Goal: Information Seeking & Learning: Learn about a topic

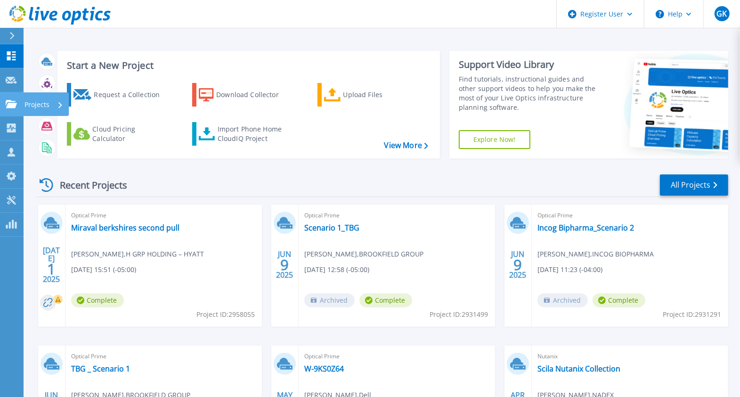
click at [13, 101] on icon at bounding box center [11, 104] width 11 height 8
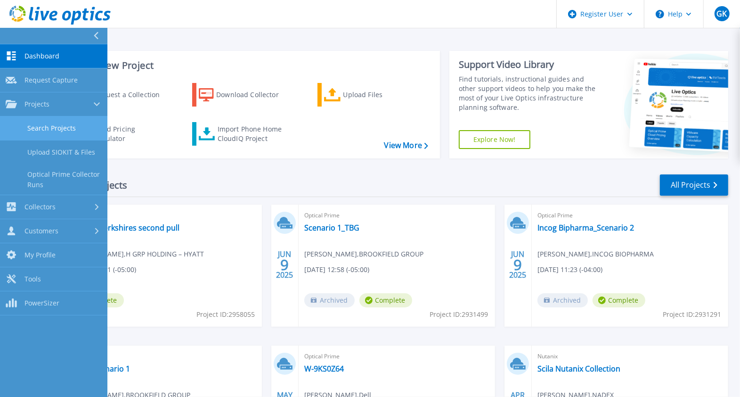
click at [45, 133] on link "Search Projects" at bounding box center [53, 128] width 107 height 24
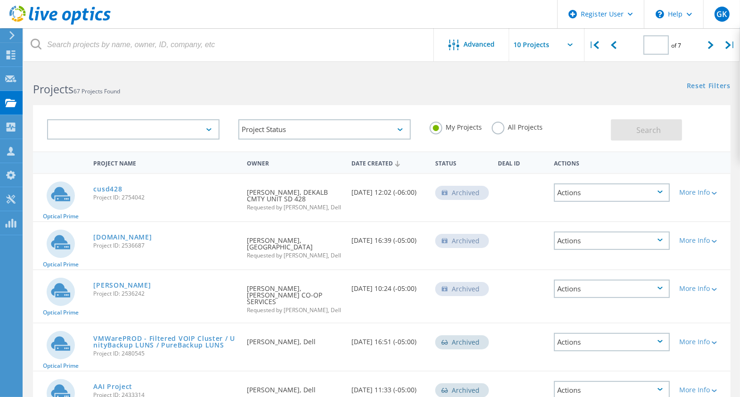
type input "3"
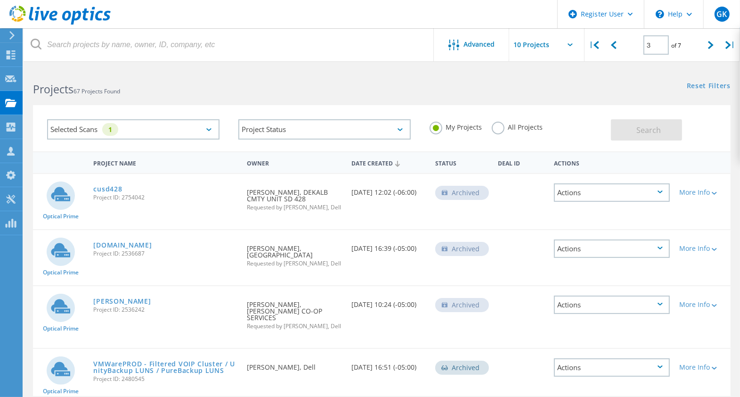
click at [490, 126] on div "My Projects All Projects" at bounding box center [515, 127] width 191 height 35
click at [493, 122] on label "All Projects" at bounding box center [517, 126] width 51 height 9
click at [0, 0] on input "All Projects" at bounding box center [0, 0] width 0 height 0
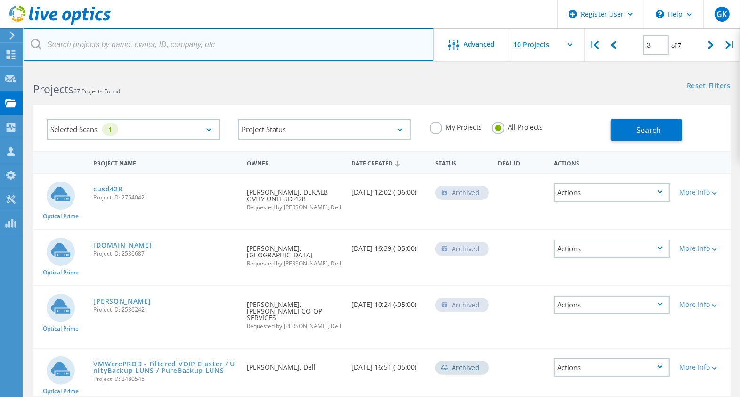
click at [216, 49] on input "text" at bounding box center [229, 44] width 411 height 33
type input "3071178"
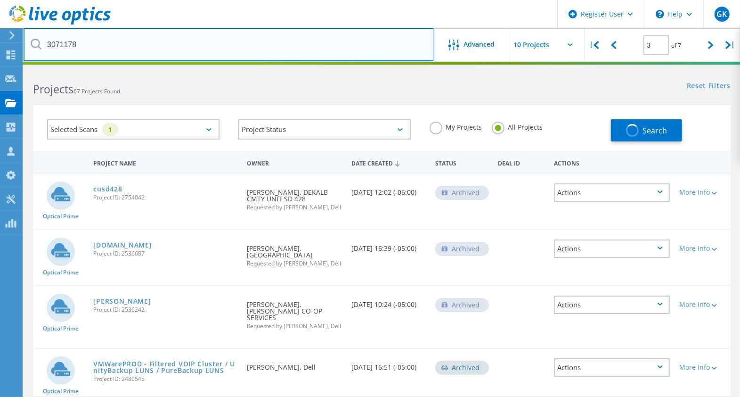
type input "1"
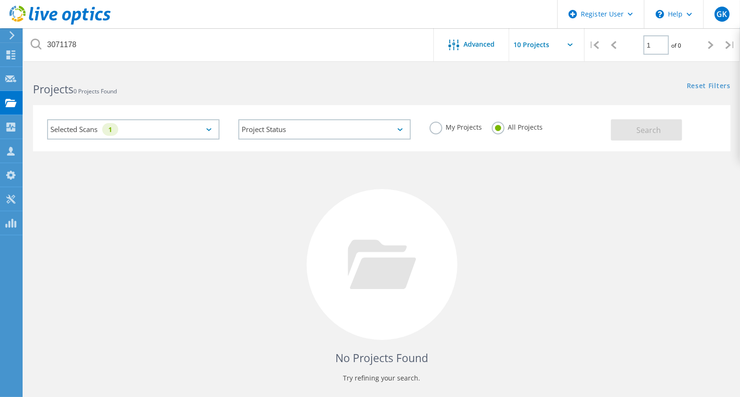
click at [527, 202] on div "No Projects Found Try refining your search." at bounding box center [382, 273] width 698 height 244
click at [199, 135] on div "Selected Scans 1" at bounding box center [133, 129] width 172 height 20
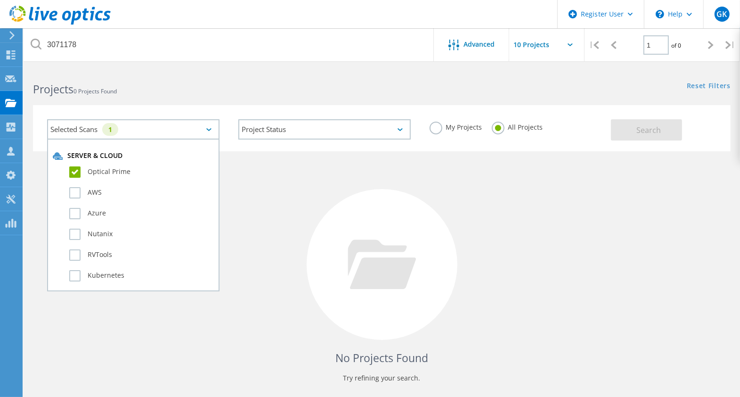
click at [75, 170] on label "Optical Prime" at bounding box center [141, 171] width 145 height 11
click at [0, 0] on input "Optical Prime" at bounding box center [0, 0] width 0 height 0
click at [299, 227] on div "No Projects Found Try refining your search." at bounding box center [382, 273] width 698 height 244
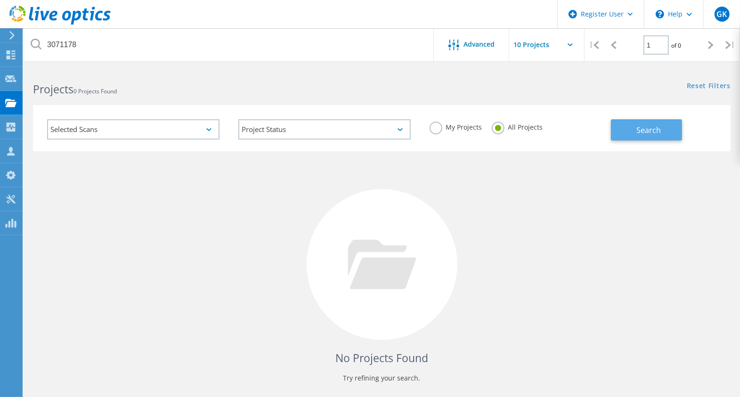
click at [658, 132] on span "Search" at bounding box center [648, 130] width 24 height 10
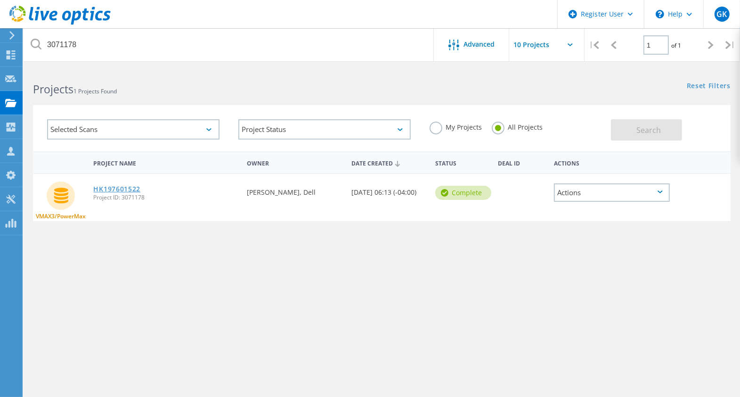
click at [138, 192] on link "HK197601522" at bounding box center [116, 189] width 47 height 7
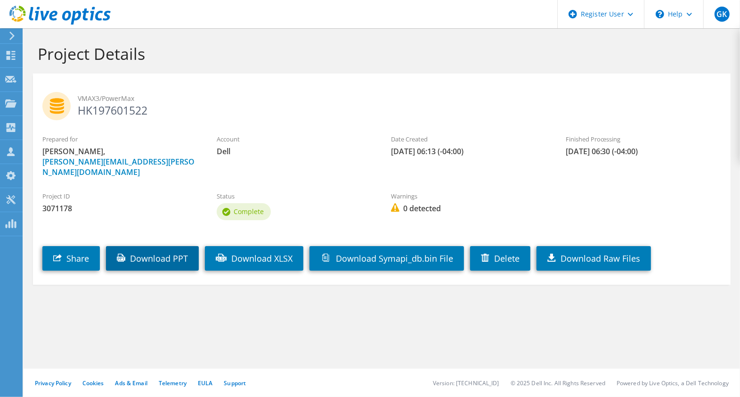
click at [178, 246] on link "Download PPT" at bounding box center [152, 258] width 93 height 24
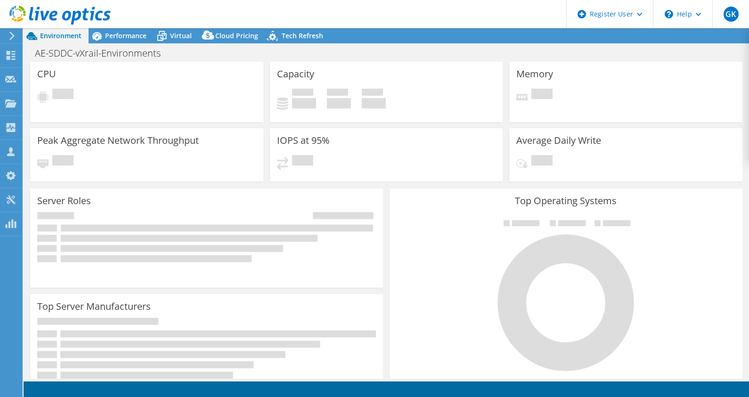
select select "USD"
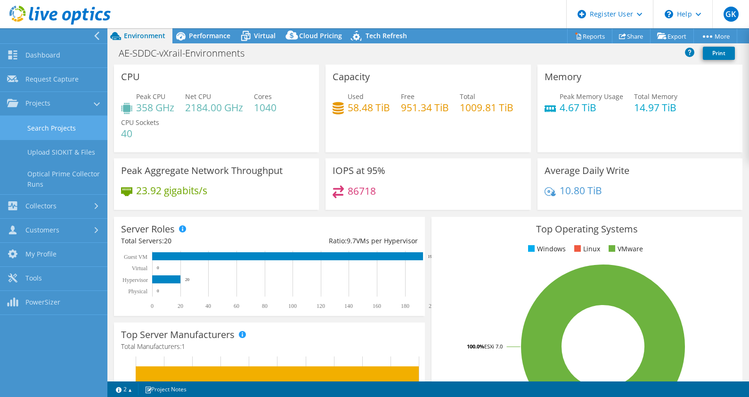
click at [70, 124] on link "Search Projects" at bounding box center [53, 128] width 107 height 24
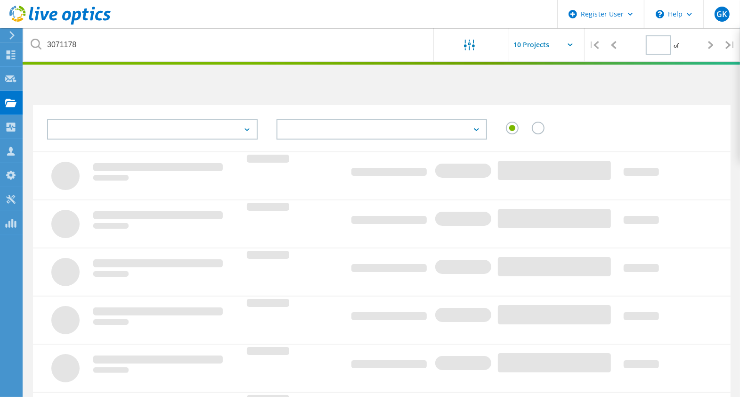
type input "1"
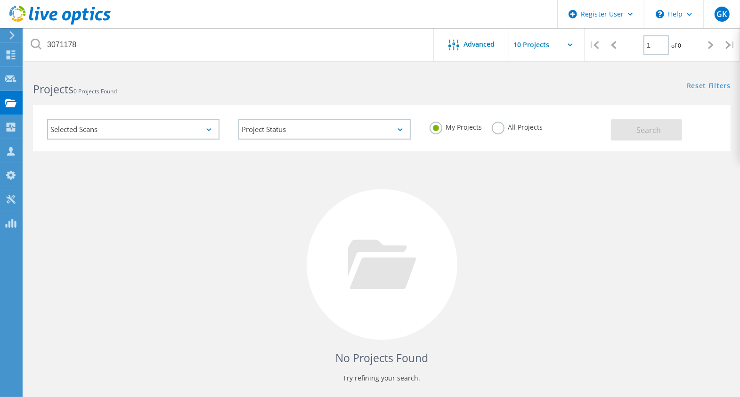
click at [206, 125] on div "Selected Scans" at bounding box center [133, 129] width 172 height 20
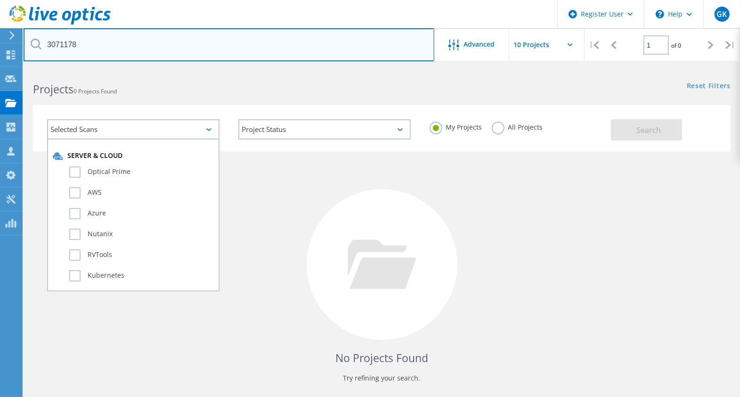
click at [188, 38] on input "3071178" at bounding box center [229, 44] width 411 height 33
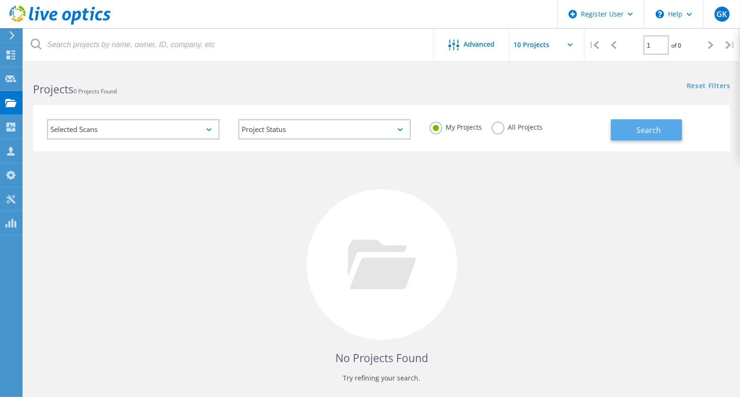
click at [660, 136] on button "Search" at bounding box center [646, 129] width 71 height 21
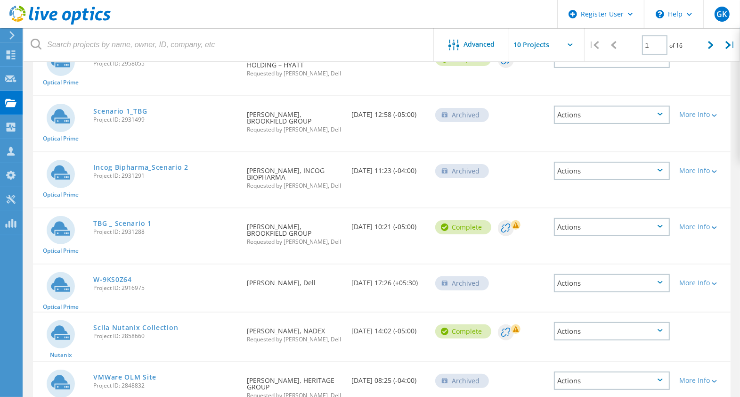
scroll to position [40, 0]
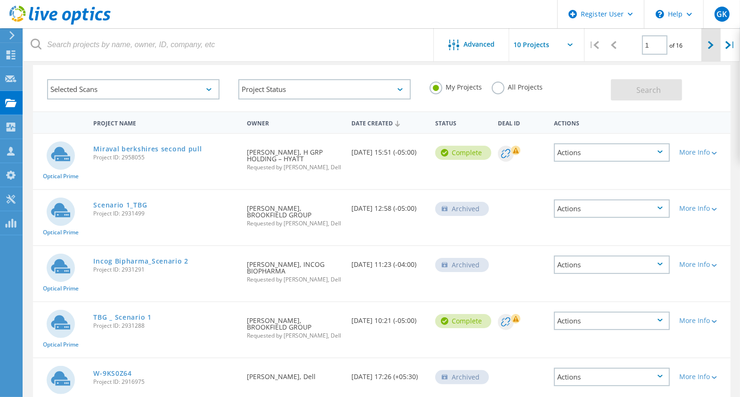
click at [707, 50] on div at bounding box center [710, 44] width 19 height 33
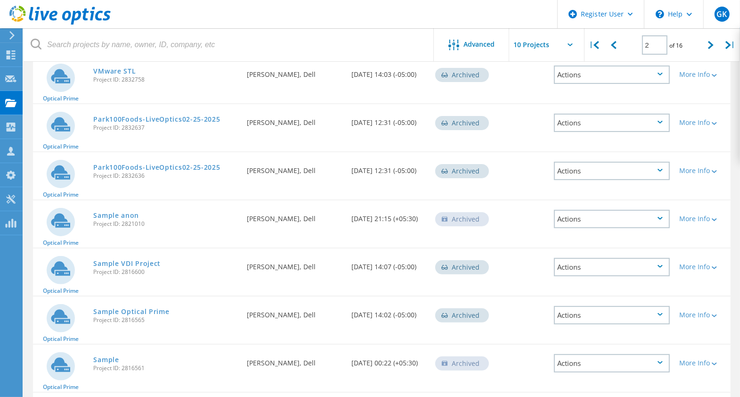
scroll to position [0, 0]
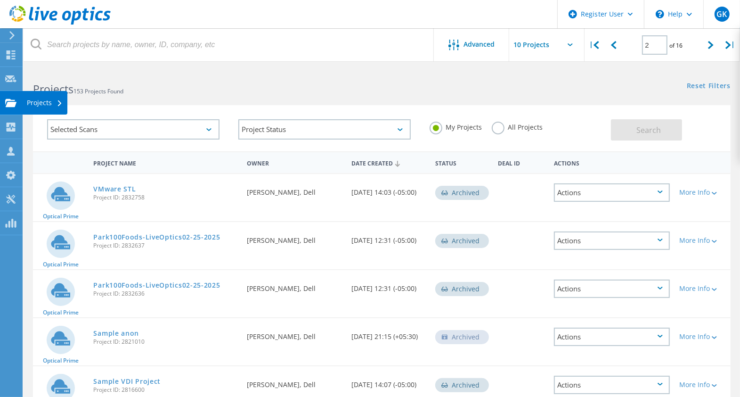
click at [10, 104] on use at bounding box center [10, 102] width 11 height 8
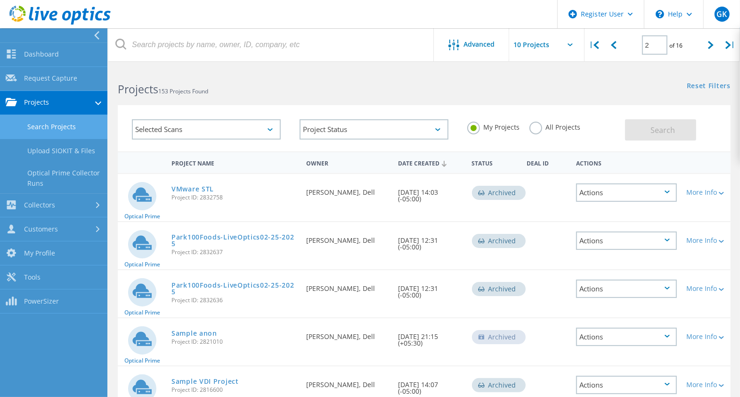
click at [54, 134] on link "Search Projects" at bounding box center [53, 127] width 107 height 24
click at [274, 128] on div "Selected Scans" at bounding box center [206, 129] width 149 height 20
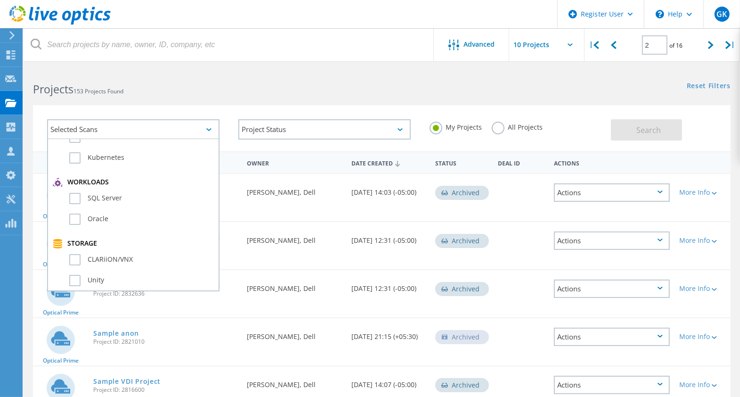
scroll to position [177, 0]
click at [73, 223] on label "Unity" at bounding box center [141, 221] width 145 height 11
click at [0, 0] on input "Unity" at bounding box center [0, 0] width 0 height 0
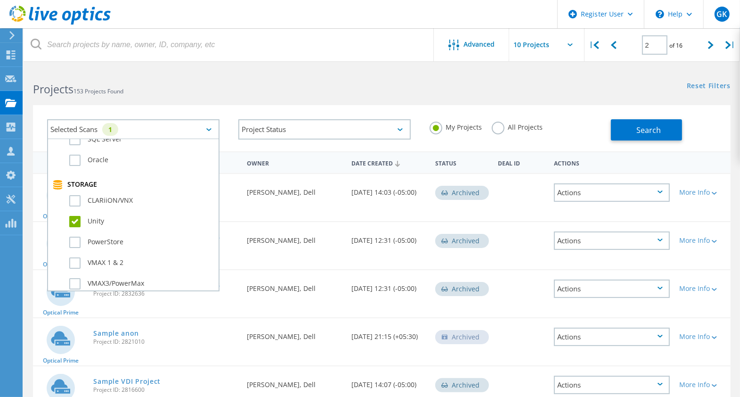
click at [539, 95] on div "Selected Scans 1 Server & Cloud Optical Prime AWS Azure Nutanix RVTools Kuberne…" at bounding box center [382, 122] width 716 height 58
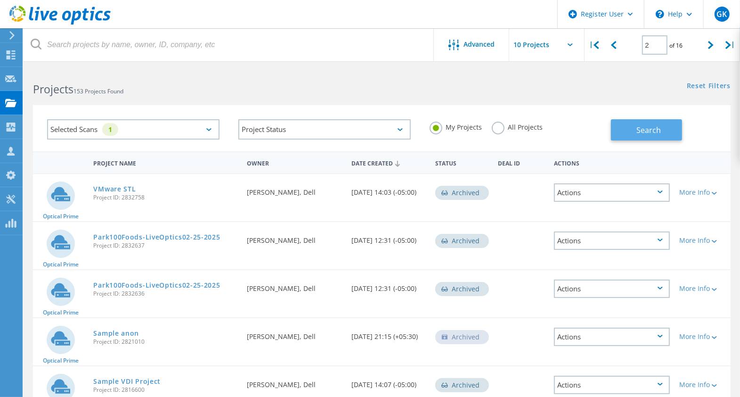
click at [635, 137] on button "Search" at bounding box center [646, 129] width 71 height 21
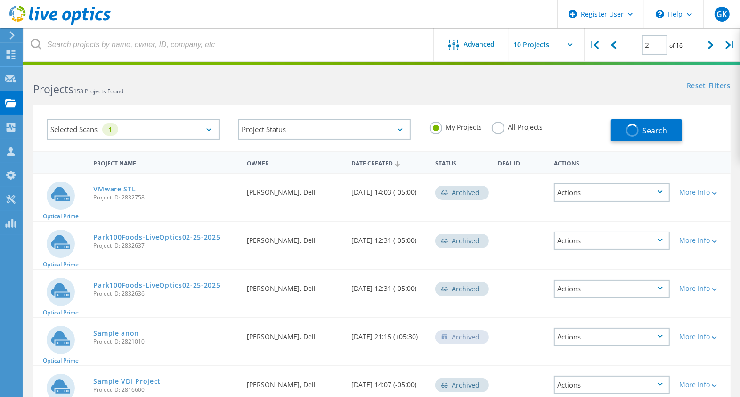
type input "1"
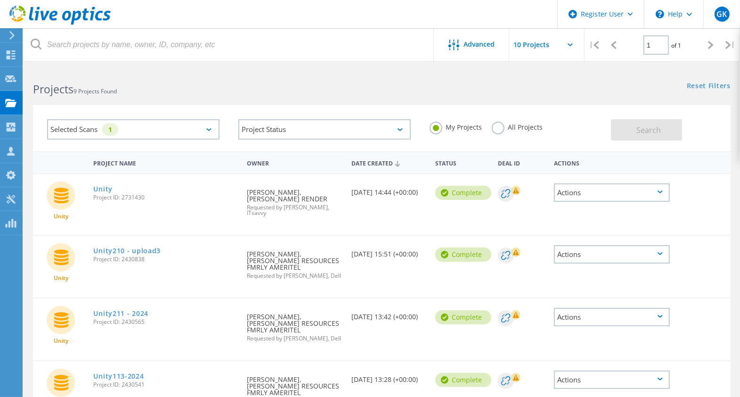
scroll to position [59, 0]
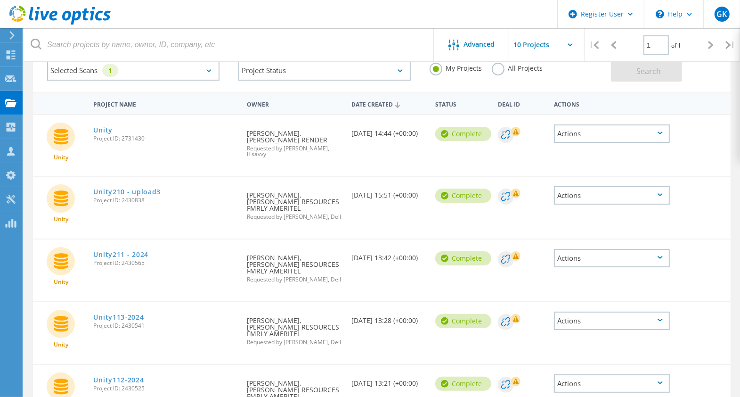
click at [111, 134] on div "Unity Project ID: 2731430" at bounding box center [166, 133] width 154 height 36
click at [106, 129] on link "Unity" at bounding box center [102, 130] width 19 height 7
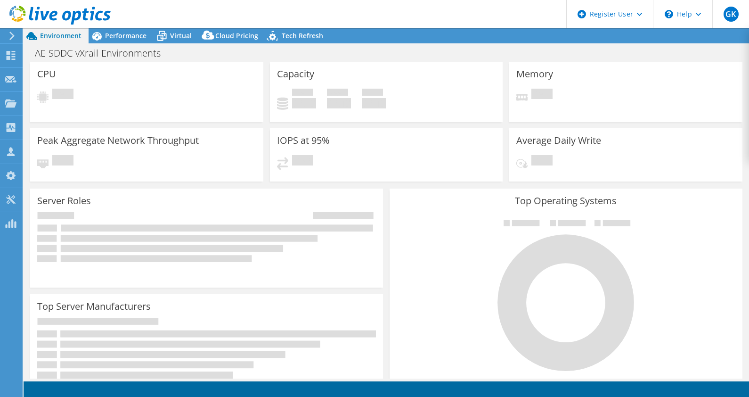
select select "USD"
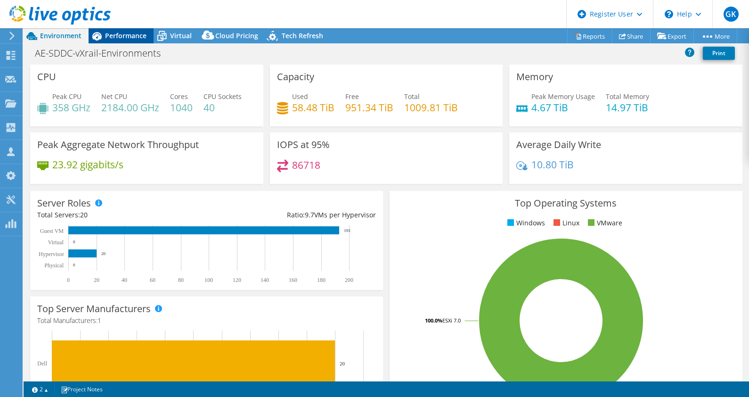
click at [121, 35] on span "Performance" at bounding box center [125, 35] width 41 height 9
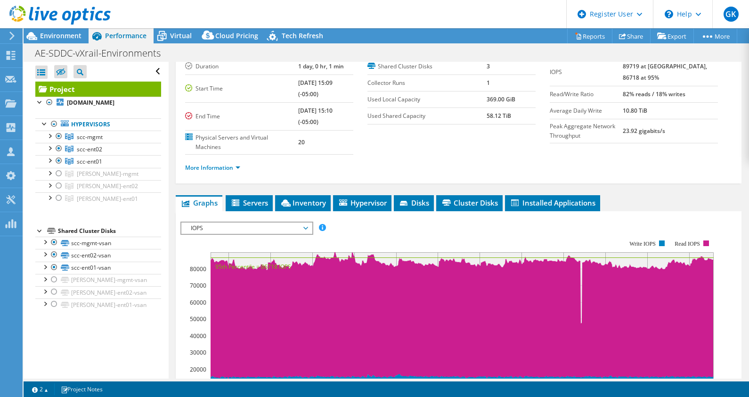
scroll to position [118, 0]
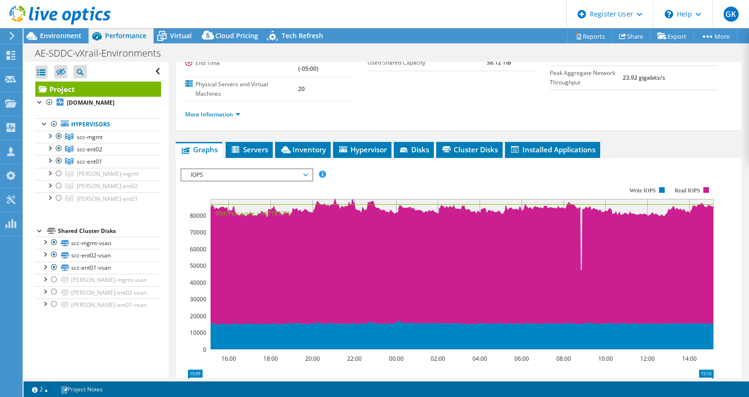
click at [293, 173] on span "IOPS" at bounding box center [246, 174] width 121 height 11
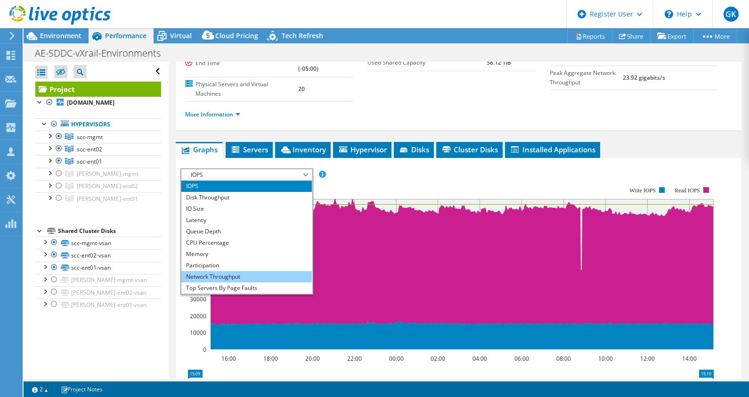
click at [249, 271] on li "Network Throughput" at bounding box center [246, 276] width 130 height 11
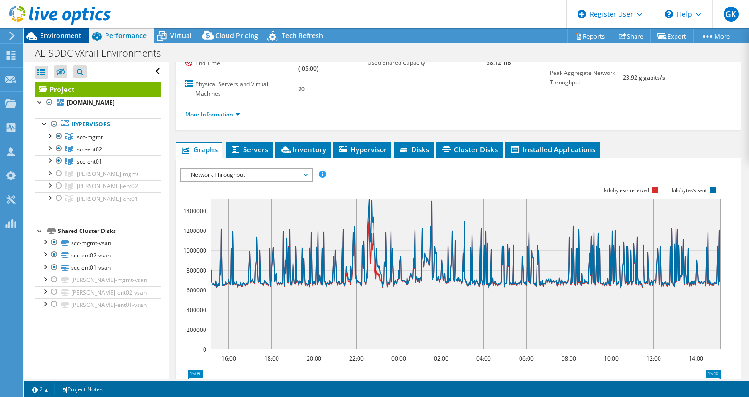
click at [61, 34] on span "Environment" at bounding box center [60, 35] width 41 height 9
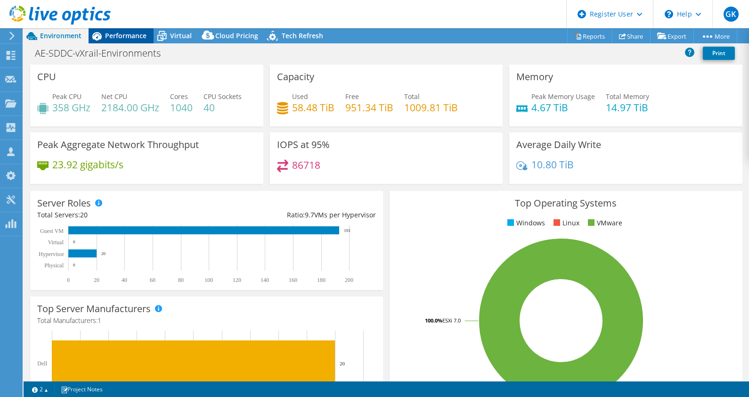
click at [110, 39] on span "Performance" at bounding box center [125, 35] width 41 height 9
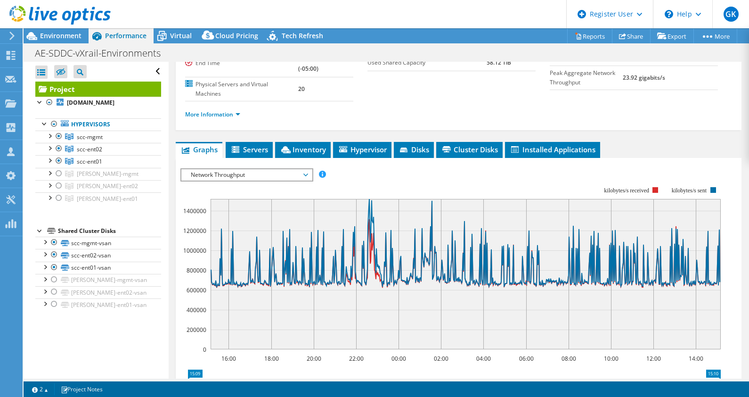
scroll to position [0, 0]
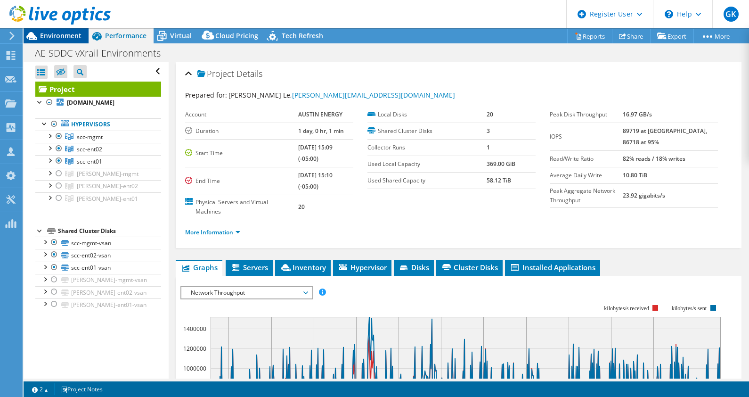
click at [61, 33] on span "Environment" at bounding box center [60, 35] width 41 height 9
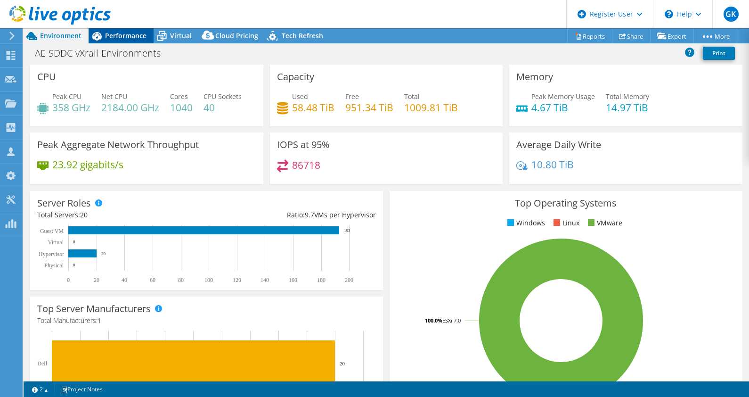
click at [113, 39] on span "Performance" at bounding box center [125, 35] width 41 height 9
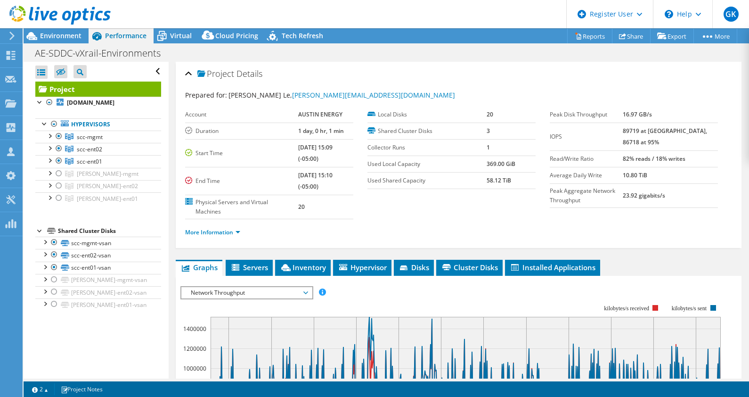
click at [265, 288] on span "Network Throughput" at bounding box center [246, 292] width 121 height 11
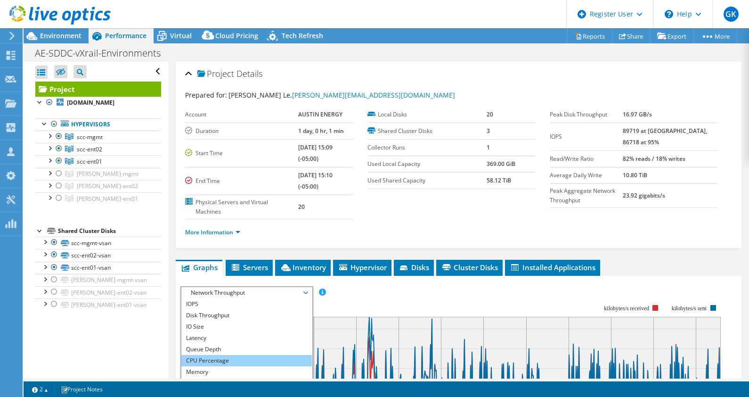
click at [224, 355] on li "CPU Percentage" at bounding box center [246, 360] width 130 height 11
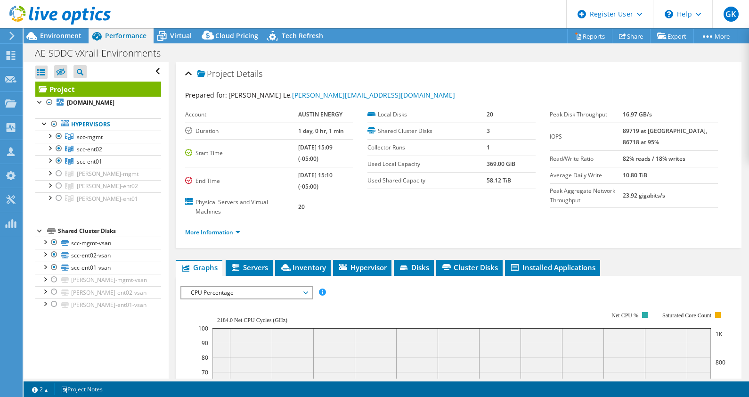
scroll to position [177, 0]
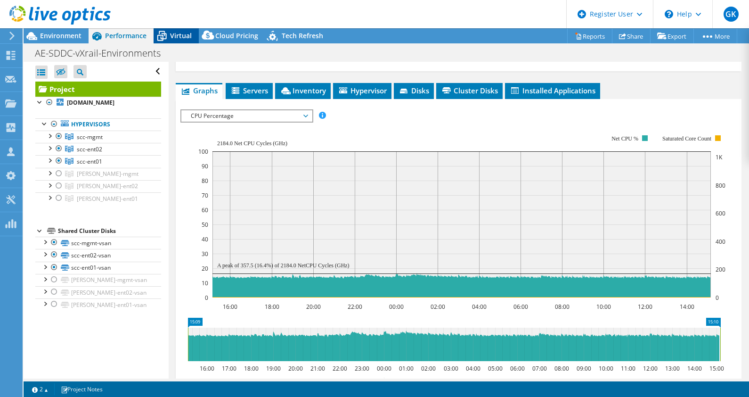
click at [169, 41] on icon at bounding box center [162, 36] width 16 height 16
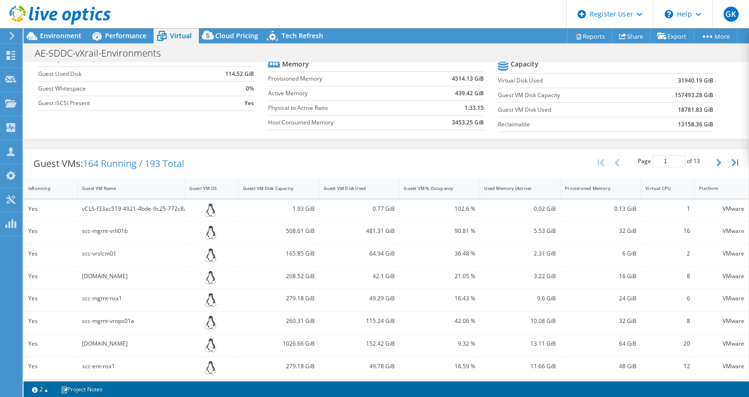
scroll to position [77, 0]
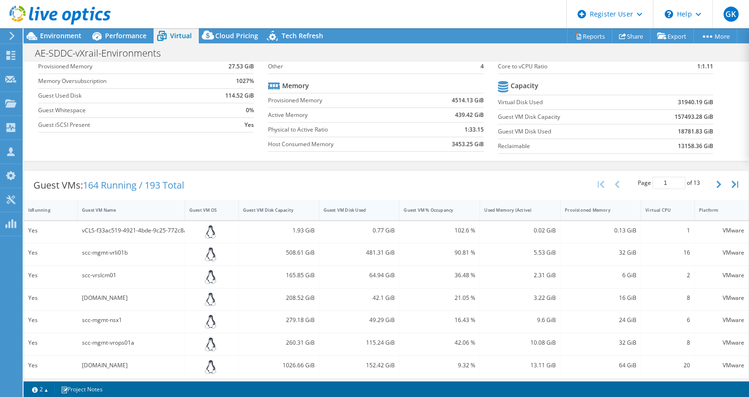
click at [341, 207] on div "Guest VM Disk Used" at bounding box center [354, 210] width 60 height 6
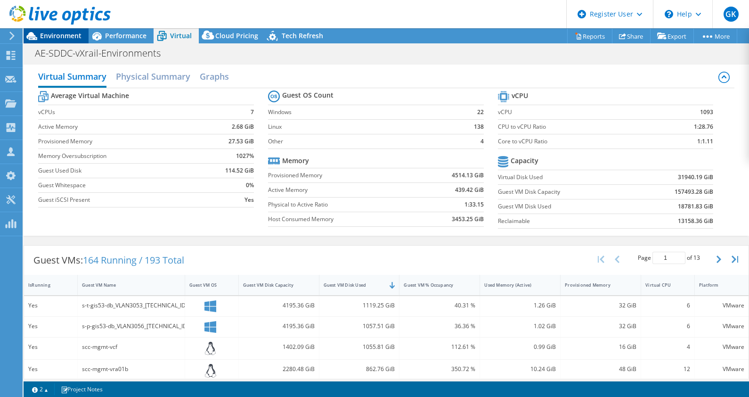
scroll to position [0, 0]
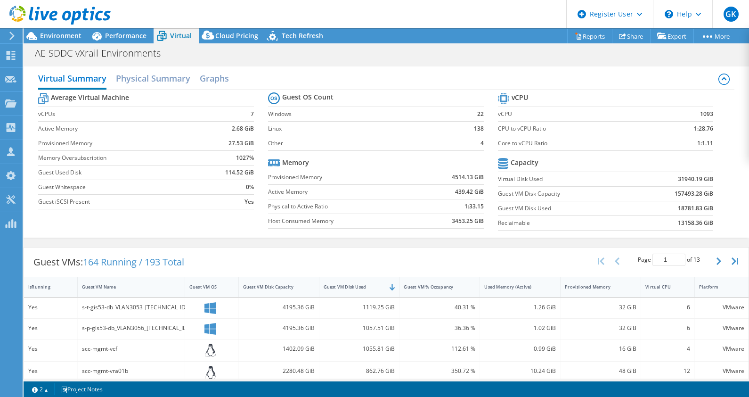
click at [105, 29] on div at bounding box center [55, 16] width 111 height 32
click at [113, 32] on span "Performance" at bounding box center [125, 35] width 41 height 9
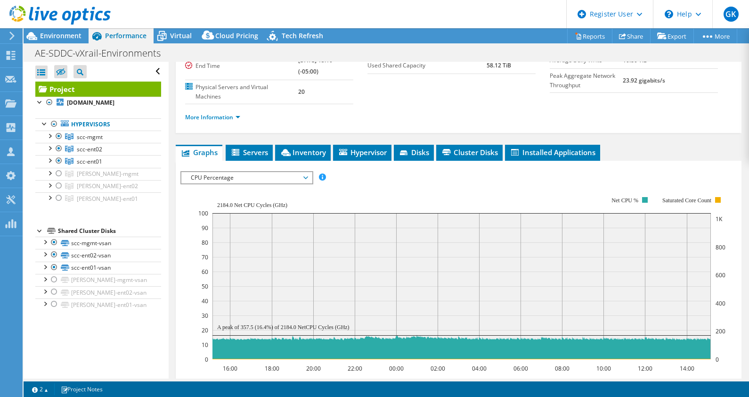
scroll to position [118, 0]
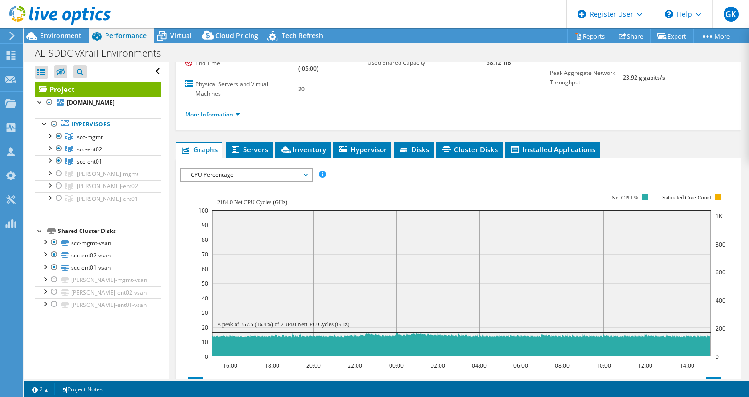
click at [296, 170] on span "CPU Percentage" at bounding box center [246, 174] width 121 height 11
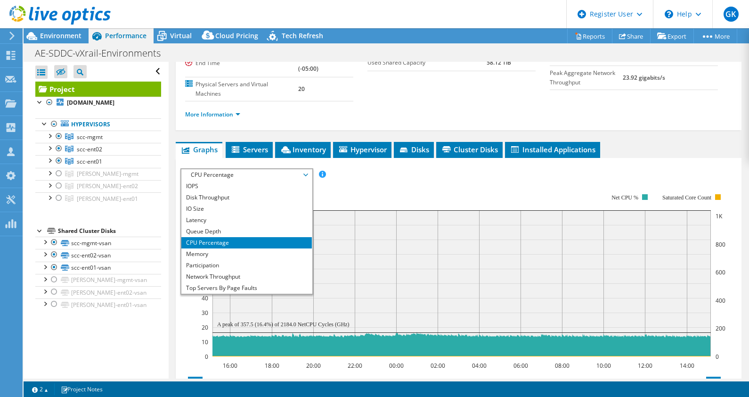
scroll to position [33, 0]
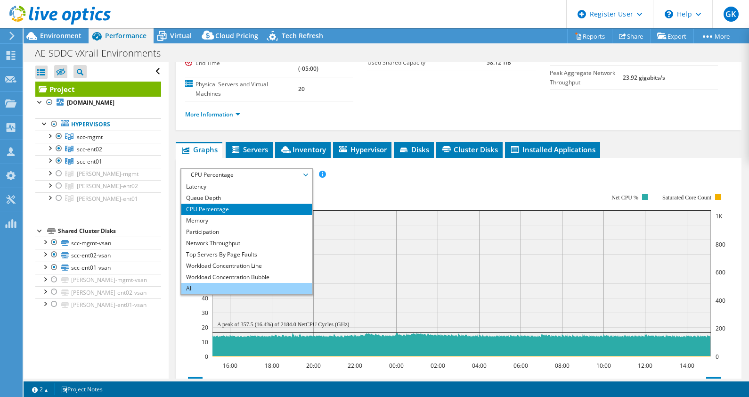
click at [225, 284] on li "All" at bounding box center [246, 288] width 130 height 11
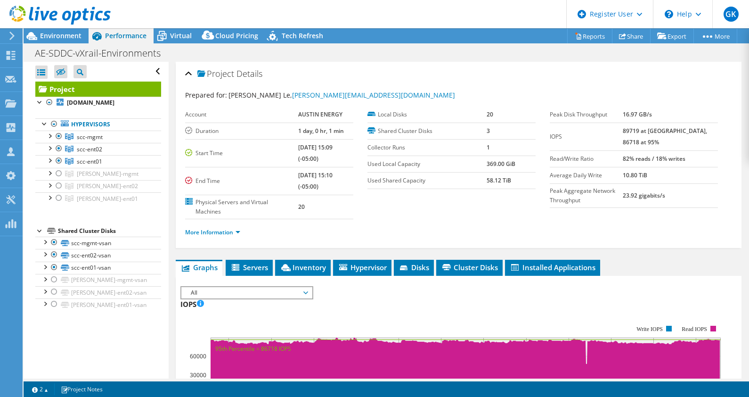
scroll to position [59, 0]
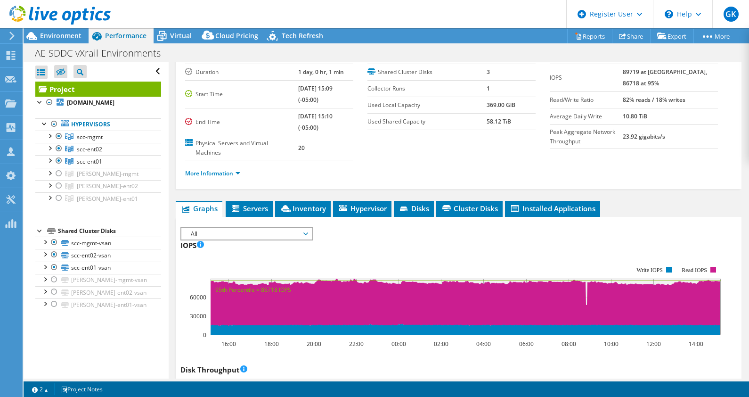
click at [301, 228] on span "All" at bounding box center [246, 233] width 121 height 11
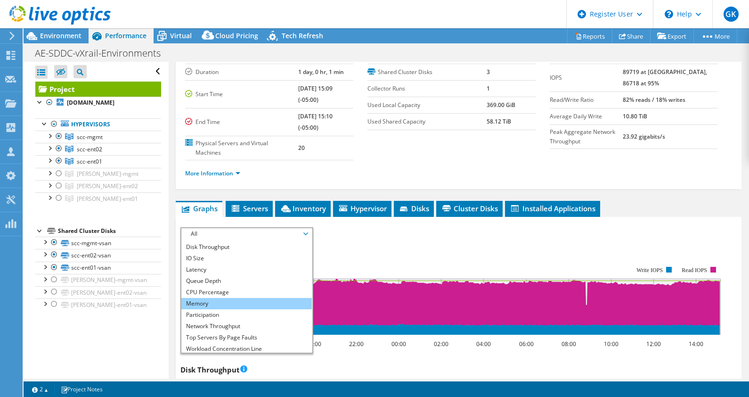
scroll to position [0, 0]
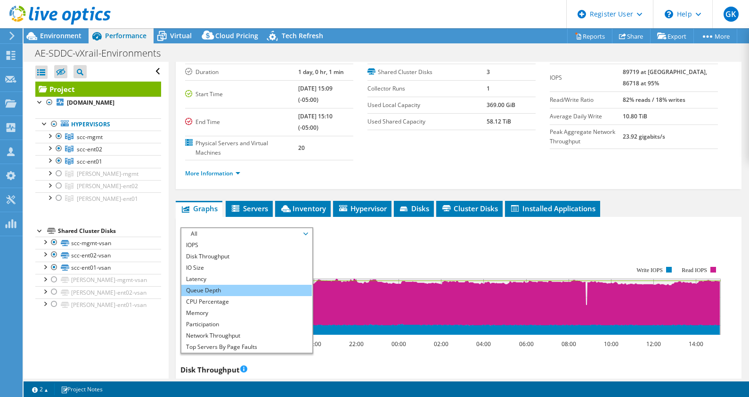
click at [246, 287] on li "Queue Depth" at bounding box center [246, 290] width 130 height 11
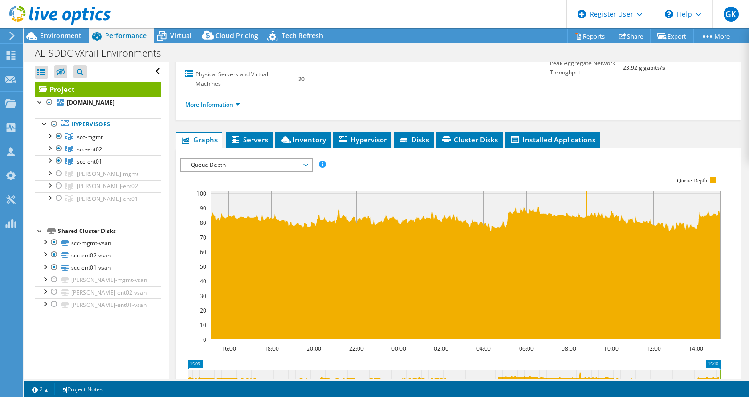
scroll to position [177, 0]
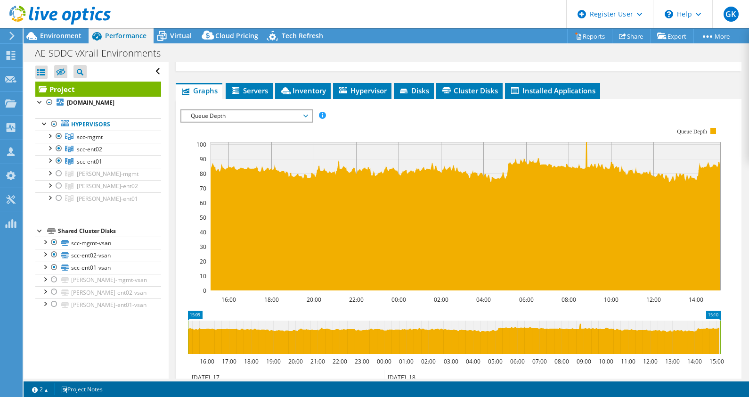
click at [184, 142] on rect at bounding box center [450, 209] width 540 height 188
click at [257, 118] on span "Queue Depth" at bounding box center [246, 115] width 121 height 11
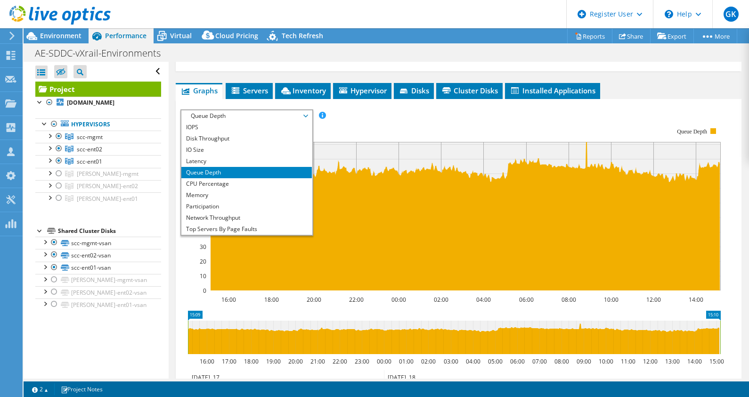
click at [381, 122] on rect at bounding box center [450, 209] width 540 height 188
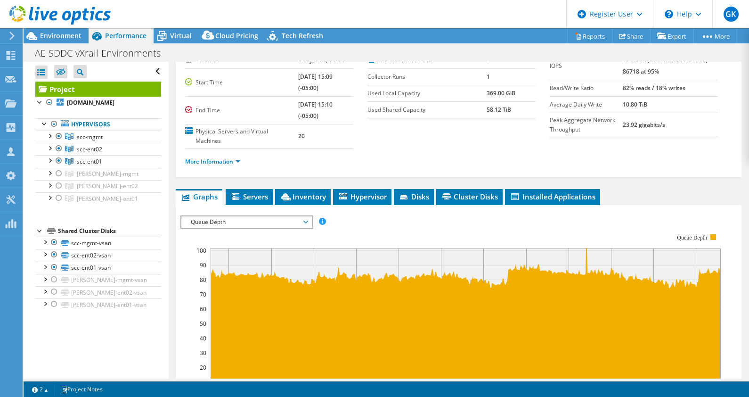
scroll to position [59, 0]
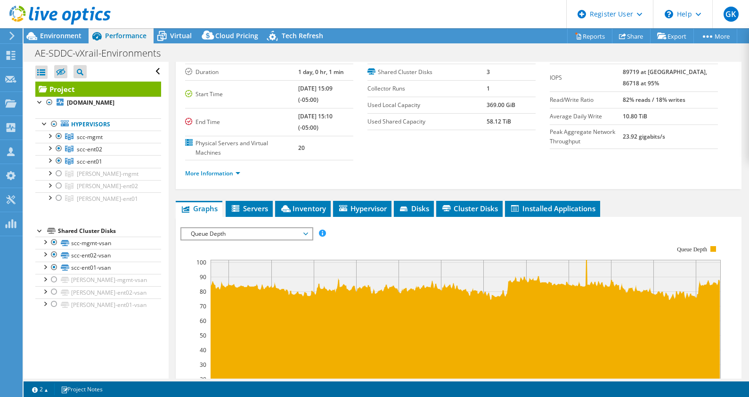
click at [293, 237] on div "Queue Depth IOPS Disk Throughput IO Size Latency Queue Depth CPU Percentage Mem…" at bounding box center [246, 233] width 133 height 13
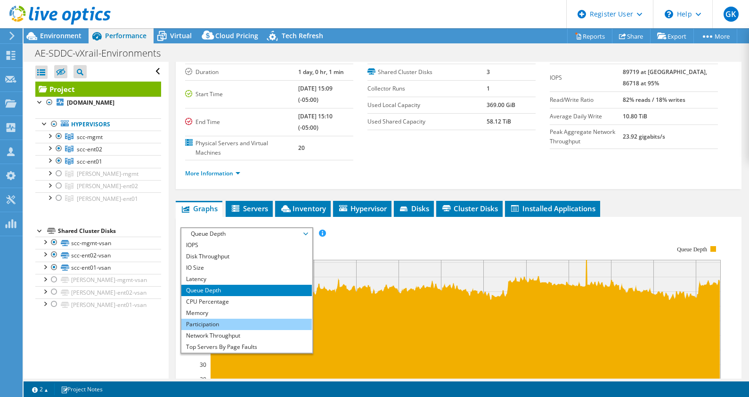
scroll to position [33, 0]
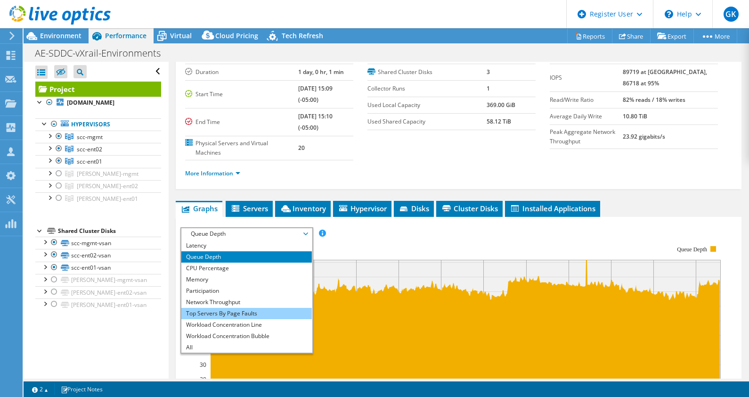
click at [239, 312] on li "Top Servers By Page Faults" at bounding box center [246, 313] width 130 height 11
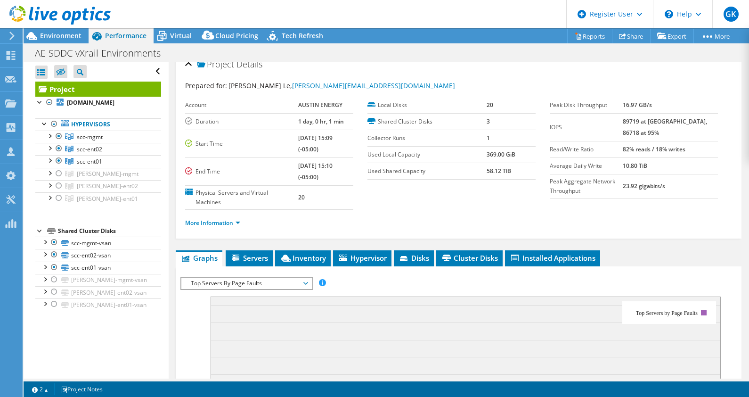
scroll to position [0, 0]
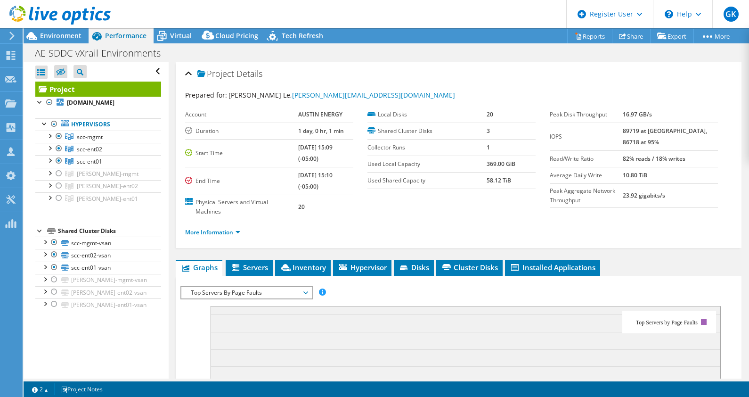
click at [238, 234] on li "More Information" at bounding box center [215, 232] width 61 height 10
click at [233, 231] on link "More Information" at bounding box center [212, 232] width 55 height 8
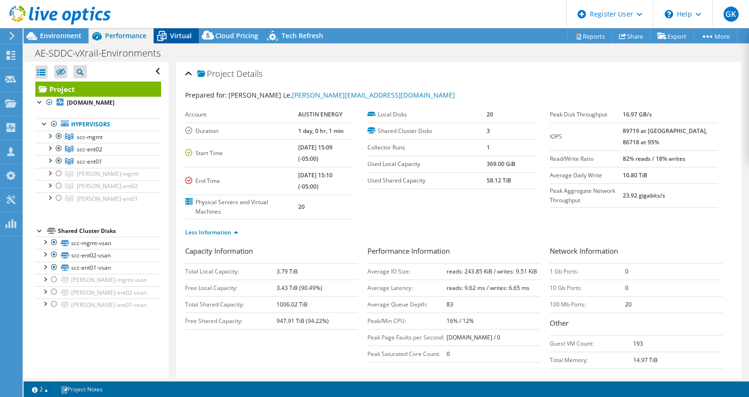
click at [174, 33] on span "Virtual" at bounding box center [181, 35] width 22 height 9
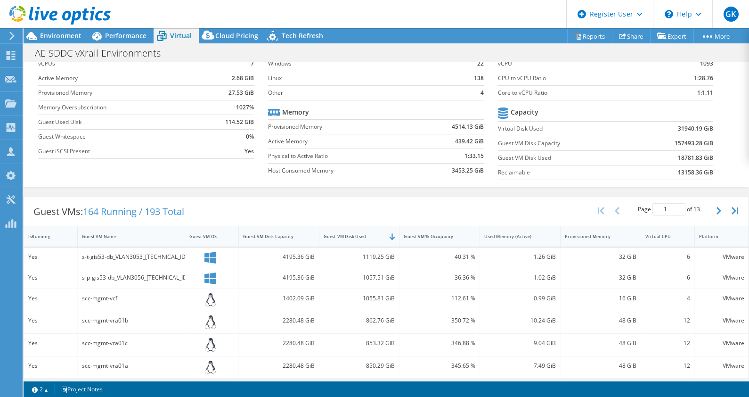
scroll to position [59, 0]
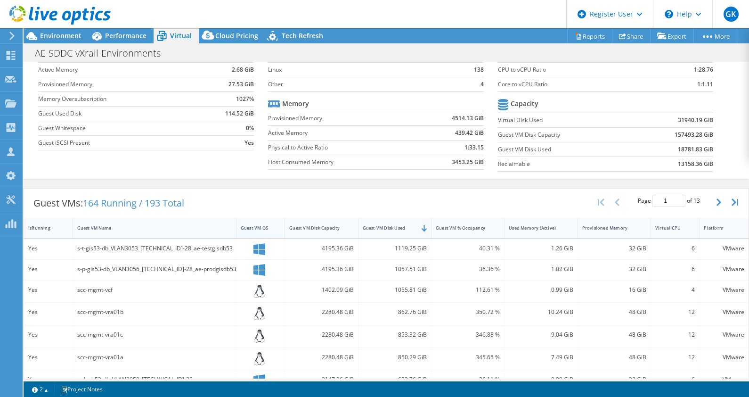
drag, startPoint x: 180, startPoint y: 225, endPoint x: 238, endPoint y: 223, distance: 57.5
click at [238, 223] on div "IsRunning Guest VM Name Guest VM OS Guest VM Disk Capacity Guest VM Disk Used G…" at bounding box center [386, 228] width 724 height 20
drag, startPoint x: 195, startPoint y: 247, endPoint x: 207, endPoint y: 247, distance: 12.7
click at [207, 247] on div "s-t-gis53-db_VLAN3053_[TECHNICAL_ID]-28_ae-testgisdb53" at bounding box center [154, 248] width 155 height 10
drag, startPoint x: 207, startPoint y: 247, endPoint x: 319, endPoint y: 198, distance: 122.1
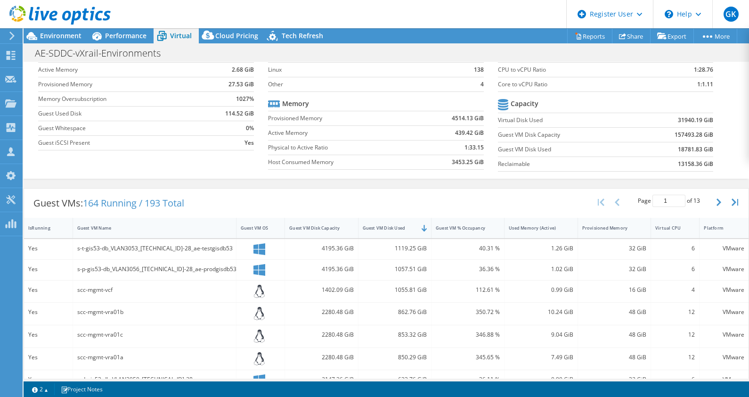
click at [319, 198] on div "Guest VMs: 164 Running / 193 Total Page 1 of 13 5 rows 10 rows 20 rows 25 rows …" at bounding box center [386, 202] width 724 height 29
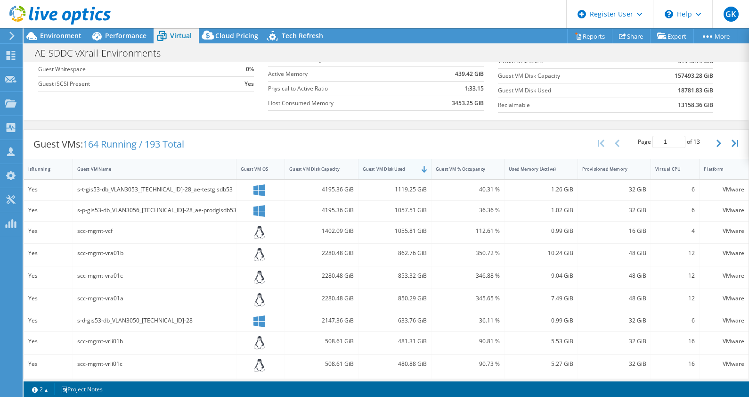
click at [400, 171] on div "Guest VM Disk Used" at bounding box center [388, 169] width 61 height 15
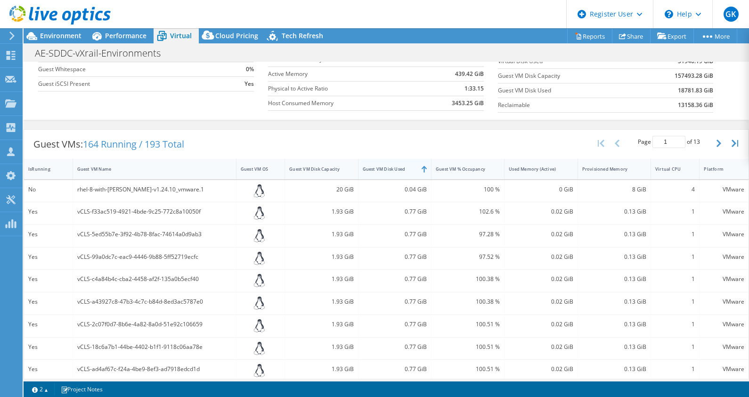
click at [400, 171] on div "Guest VM Disk Used" at bounding box center [388, 169] width 61 height 15
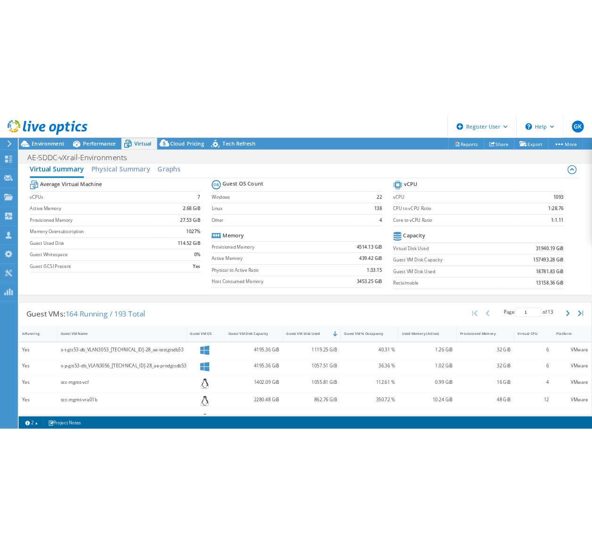
scroll to position [0, 0]
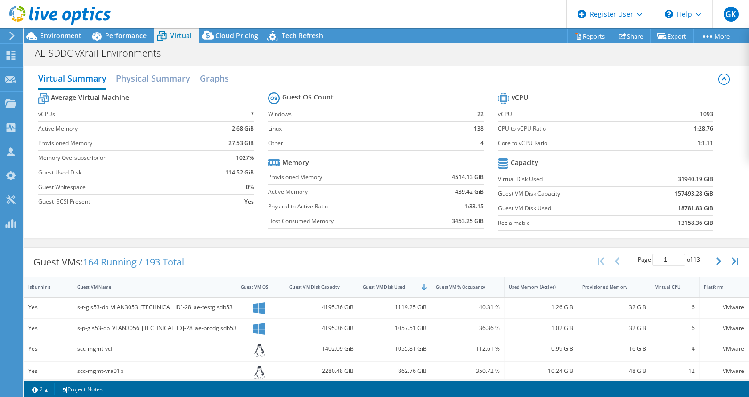
drag, startPoint x: 493, startPoint y: 162, endPoint x: 710, endPoint y: 219, distance: 224.6
click at [710, 219] on section "vCPU vCPU 1093 CPU to vCPU Ratio 1:28.76 Core to vCPU Ratio 1:1.11 Capacity Vir…" at bounding box center [613, 162] width 230 height 145
click at [54, 29] on div at bounding box center [55, 16] width 111 height 32
click at [59, 36] on span "Environment" at bounding box center [60, 35] width 41 height 9
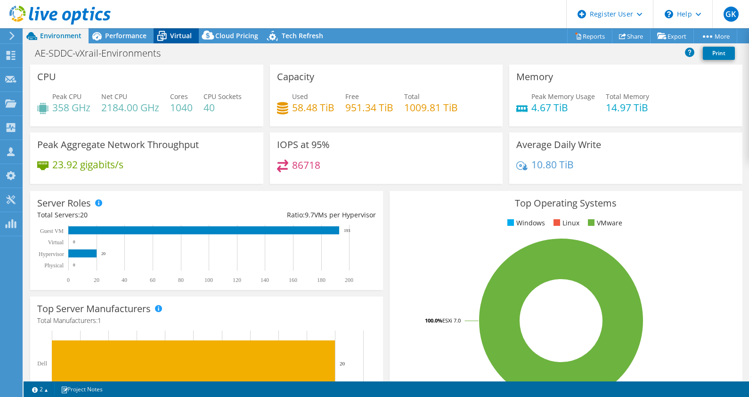
click at [178, 30] on div "Virtual" at bounding box center [176, 35] width 45 height 15
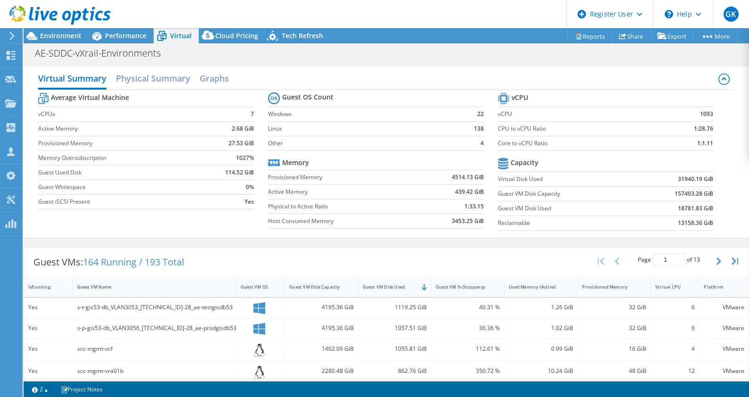
click at [498, 176] on label "Virtual Disk Used" at bounding box center [566, 178] width 137 height 9
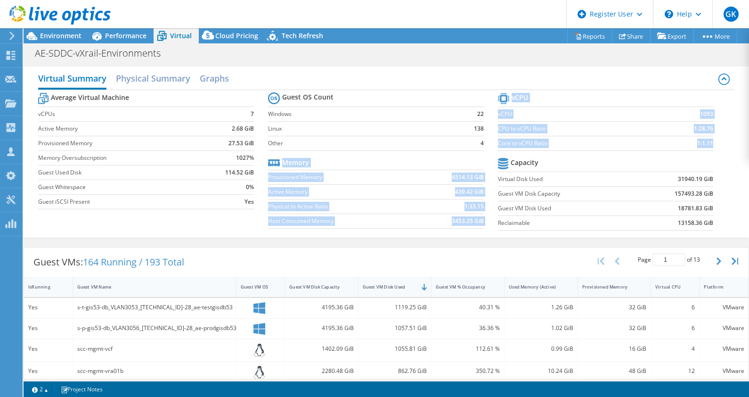
drag, startPoint x: 485, startPoint y: 176, endPoint x: 705, endPoint y: 178, distance: 219.5
click at [705, 178] on div "Average Virtual Machine vCPUs 7 Active Memory 2.68 GiB Provisioned Memory 27.53…" at bounding box center [386, 162] width 696 height 145
click at [537, 207] on label "Guest VM Disk Used" at bounding box center [566, 207] width 137 height 9
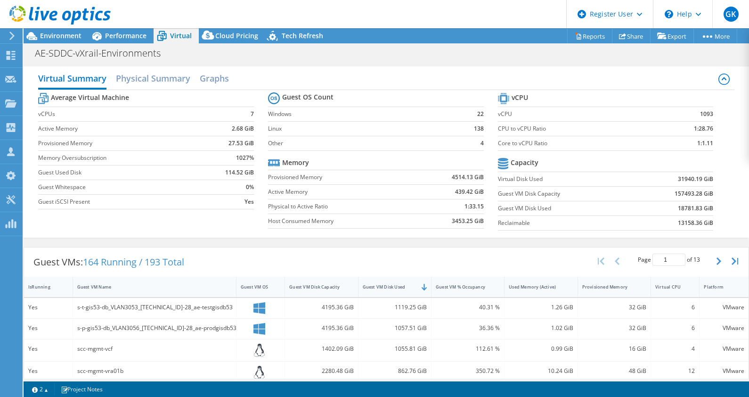
click at [678, 175] on b "31940.19 GiB" at bounding box center [695, 178] width 35 height 9
drag, startPoint x: 674, startPoint y: 175, endPoint x: 719, endPoint y: 192, distance: 48.3
click at [719, 192] on div "Average Virtual Machine vCPUs 7 Active Memory 2.68 GiB Provisioned Memory 27.53…" at bounding box center [386, 162] width 696 height 145
click at [678, 179] on b "31940.19 GiB" at bounding box center [695, 178] width 35 height 9
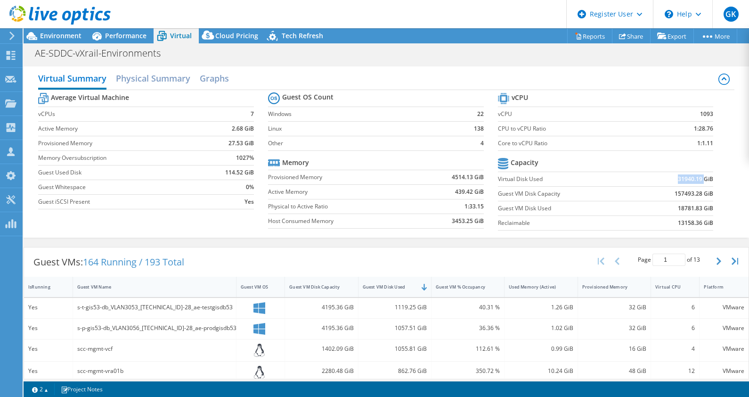
click at [678, 179] on b "31940.19 GiB" at bounding box center [695, 178] width 35 height 9
drag, startPoint x: 676, startPoint y: 179, endPoint x: 683, endPoint y: 204, distance: 26.5
click at [683, 204] on b "18781.83 GiB" at bounding box center [695, 207] width 35 height 9
click at [684, 204] on b "18781.83 GiB" at bounding box center [695, 207] width 35 height 9
drag, startPoint x: 684, startPoint y: 204, endPoint x: 683, endPoint y: 219, distance: 15.1
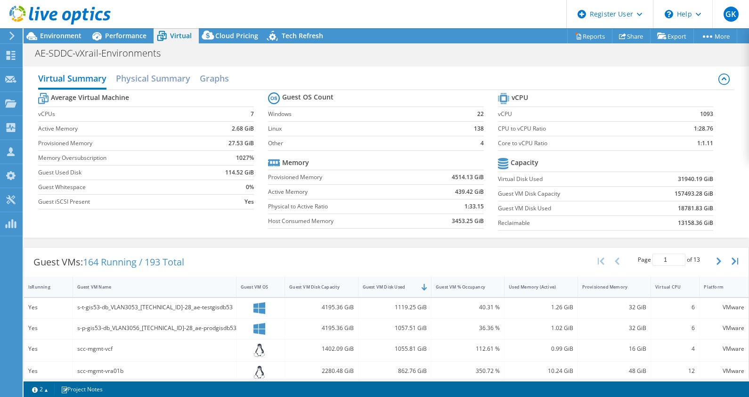
click at [683, 219] on b "13158.36 GiB" at bounding box center [695, 222] width 35 height 9
drag, startPoint x: 683, startPoint y: 219, endPoint x: 717, endPoint y: 234, distance: 37.1
click at [717, 234] on div "Virtual Summary Physical Summary Graphs Average Virtual Machine vCPUs 7 Active …" at bounding box center [386, 151] width 725 height 171
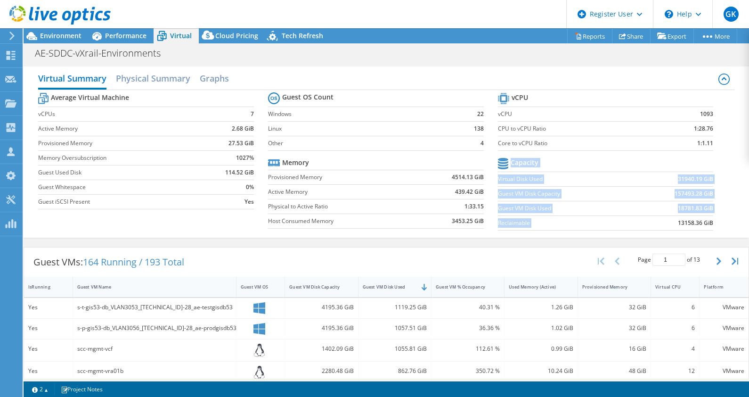
drag, startPoint x: 670, startPoint y: 216, endPoint x: 715, endPoint y: 225, distance: 45.1
click at [715, 225] on section "vCPU vCPU 1093 CPU to vCPU Ratio 1:28.76 Core to vCPU Ratio 1:1.11 Capacity Vir…" at bounding box center [613, 162] width 230 height 145
drag, startPoint x: 715, startPoint y: 225, endPoint x: 682, endPoint y: 225, distance: 32.5
click at [682, 225] on b "13158.36 GiB" at bounding box center [695, 222] width 35 height 9
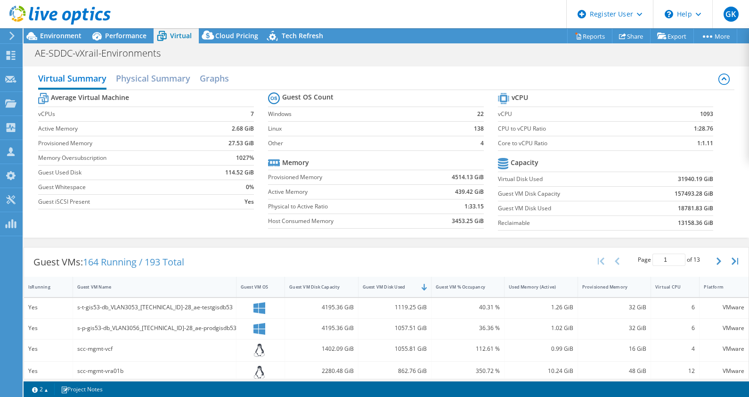
click at [679, 178] on b "31940.19 GiB" at bounding box center [695, 178] width 35 height 9
drag, startPoint x: 679, startPoint y: 178, endPoint x: 682, endPoint y: 206, distance: 28.9
click at [682, 206] on b "18781.83 GiB" at bounding box center [695, 207] width 35 height 9
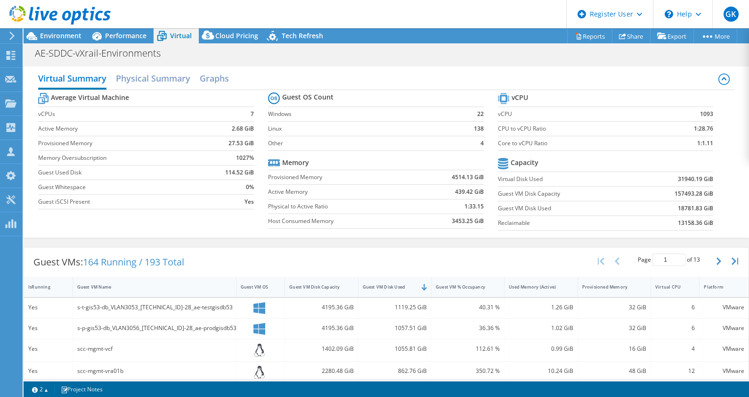
drag, startPoint x: 682, startPoint y: 206, endPoint x: 732, endPoint y: 215, distance: 50.7
click at [732, 215] on div "Virtual Summary Physical Summary Graphs Average Virtual Machine vCPUs 7 Active …" at bounding box center [386, 151] width 725 height 171
click at [523, 176] on label "Virtual Disk Used" at bounding box center [566, 178] width 137 height 9
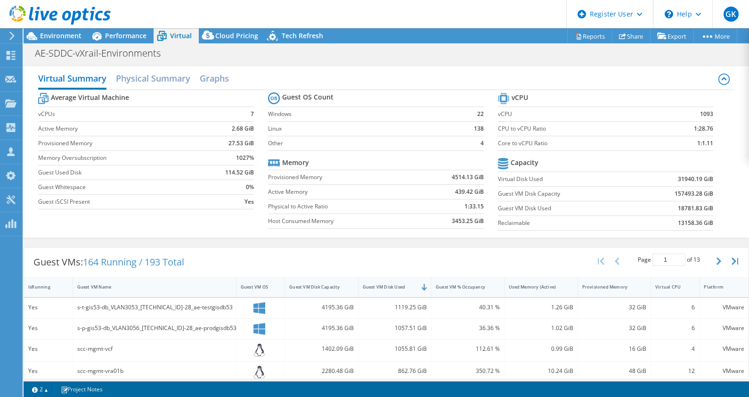
click at [733, 209] on div "Virtual Summary Physical Summary Graphs Average Virtual Machine vCPUs 7 Active …" at bounding box center [386, 151] width 725 height 171
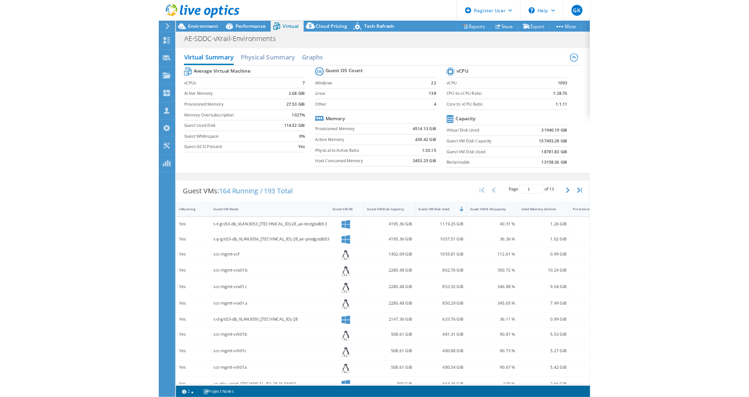
scroll to position [34, 0]
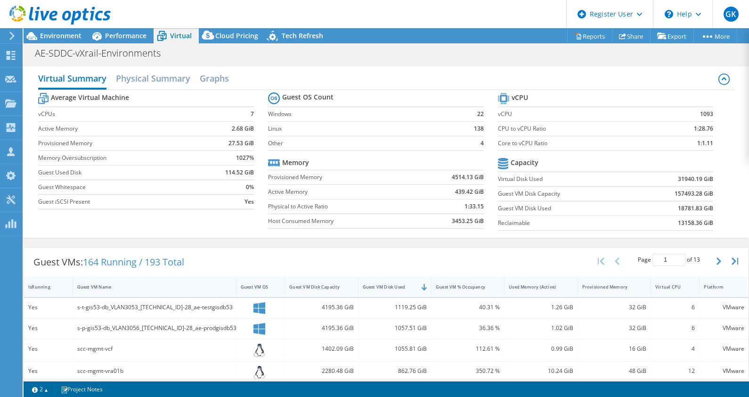
click at [502, 141] on label "Core to vCPU Ratio" at bounding box center [577, 142] width 159 height 9
drag, startPoint x: 493, startPoint y: 141, endPoint x: 569, endPoint y: 130, distance: 77.5
click at [569, 131] on tbody "vCPU vCPU 1093 CPU to vCPU Ratio 1:28.76 Core to vCPU Ratio 1:1.11" at bounding box center [606, 120] width 216 height 60
click at [702, 155] on td at bounding box center [673, 163] width 79 height 16
drag, startPoint x: 706, startPoint y: 142, endPoint x: 492, endPoint y: 144, distance: 213.4
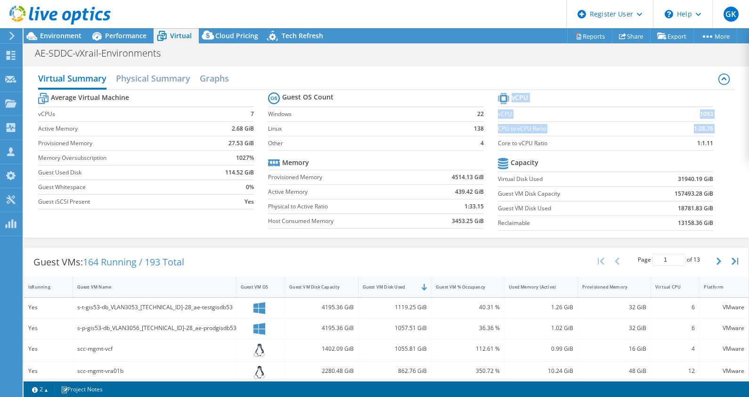
click at [498, 144] on section "vCPU vCPU 1093 CPU to vCPU Ratio 1:28.76 Core to vCPU Ratio 1:1.11 Capacity Vir…" at bounding box center [613, 162] width 230 height 145
